Goal: Information Seeking & Learning: Learn about a topic

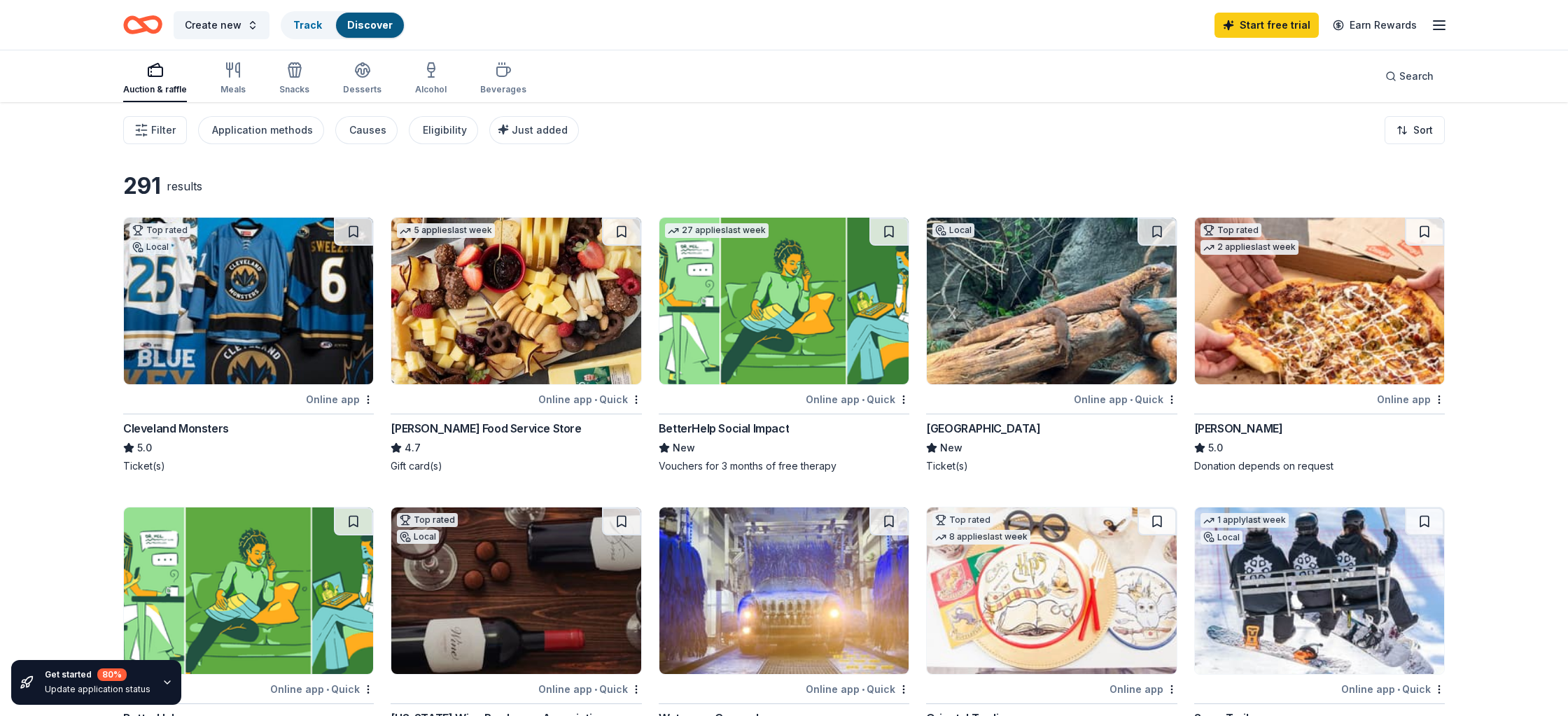
scroll to position [2, 0]
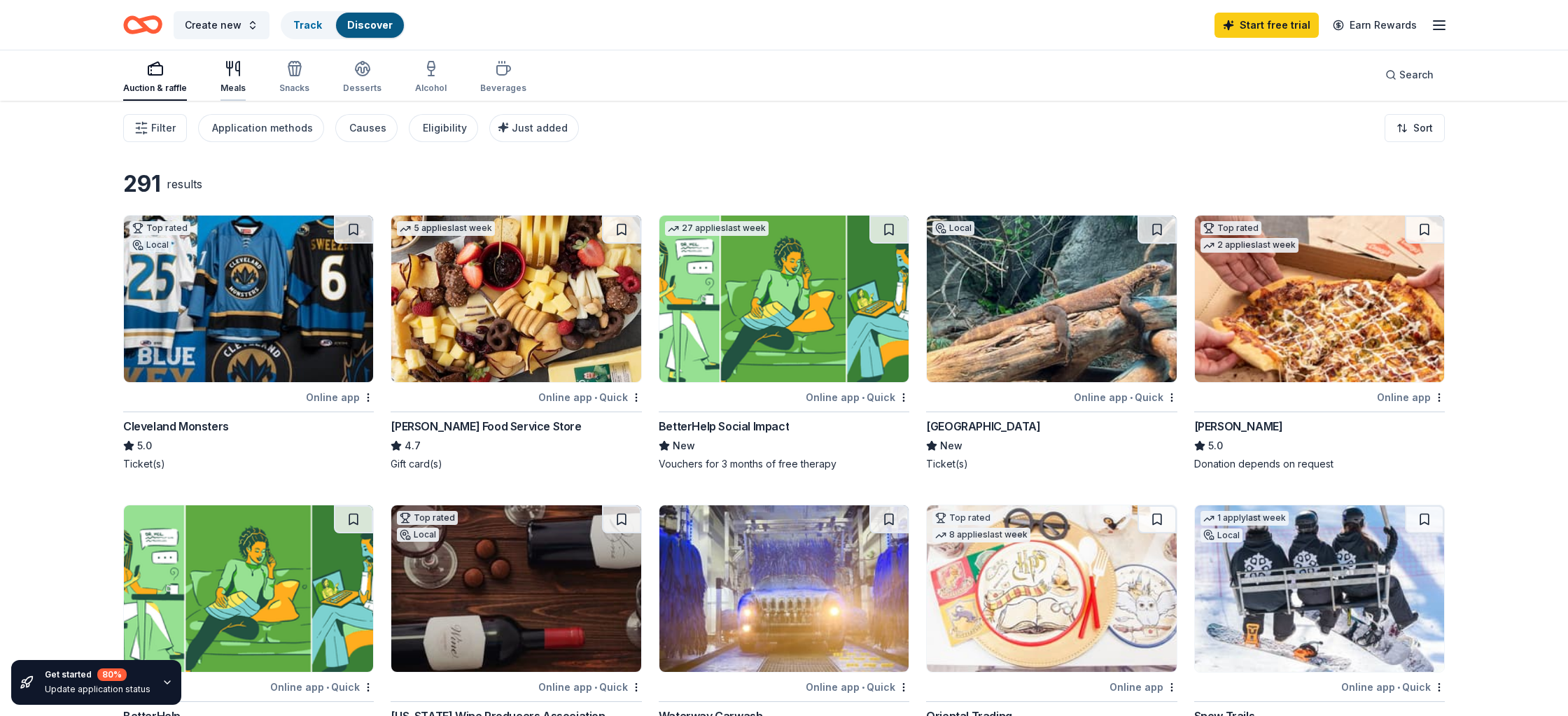
click at [237, 79] on div "Meals" at bounding box center [233, 77] width 25 height 34
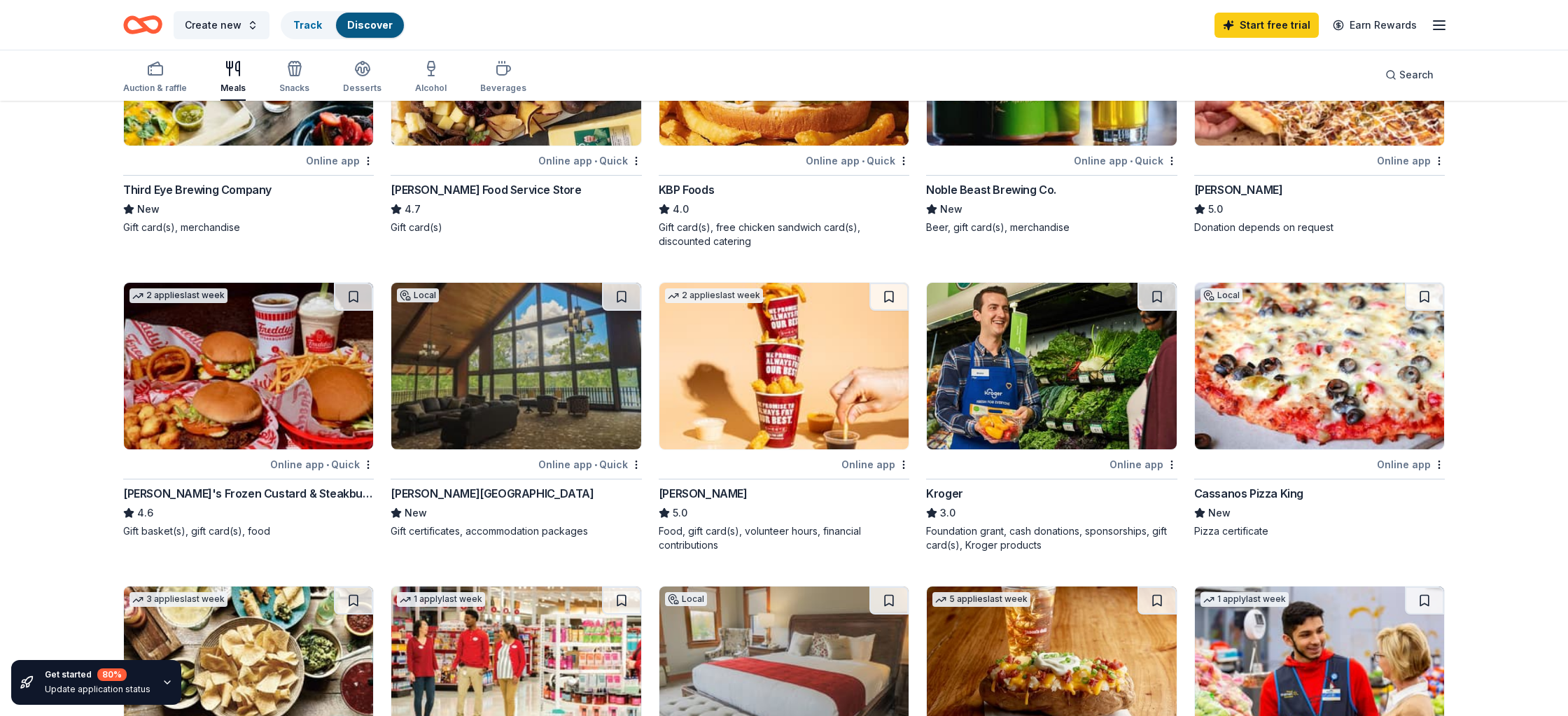
scroll to position [239, 0]
click at [684, 496] on div "[PERSON_NAME]" at bounding box center [703, 493] width 89 height 17
click at [292, 79] on div "Snacks" at bounding box center [295, 77] width 30 height 34
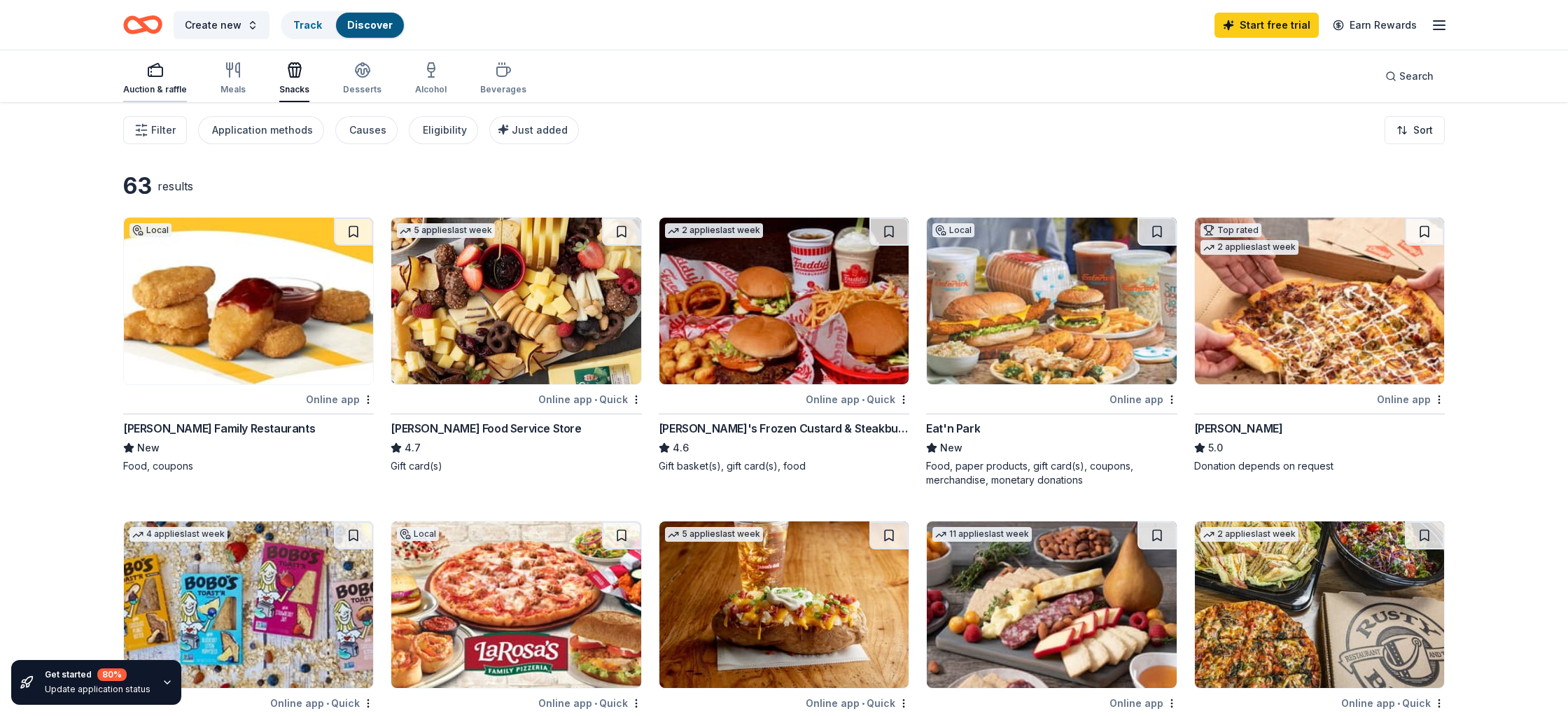
click at [143, 73] on div "button" at bounding box center [154, 70] width 63 height 17
